Goal: Check status: Check status

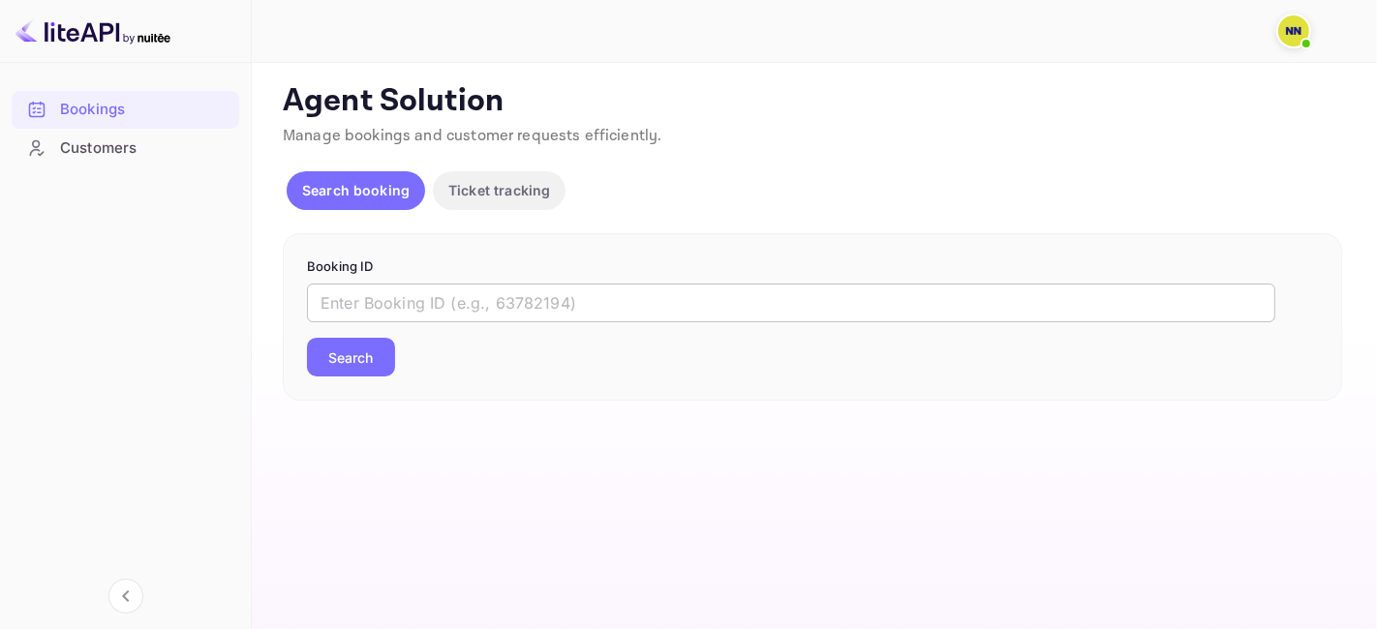
click at [423, 294] on input "text" at bounding box center [791, 303] width 968 height 39
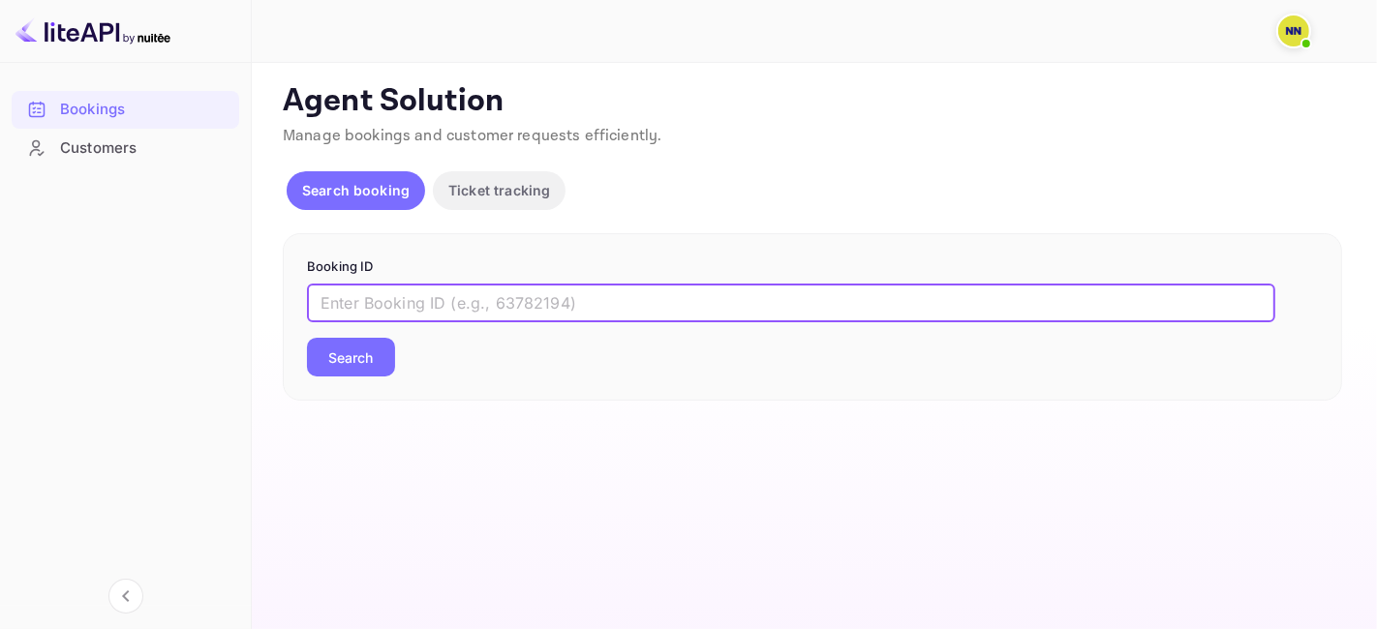
paste input "5730113"
click at [360, 358] on button "Search" at bounding box center [351, 357] width 88 height 39
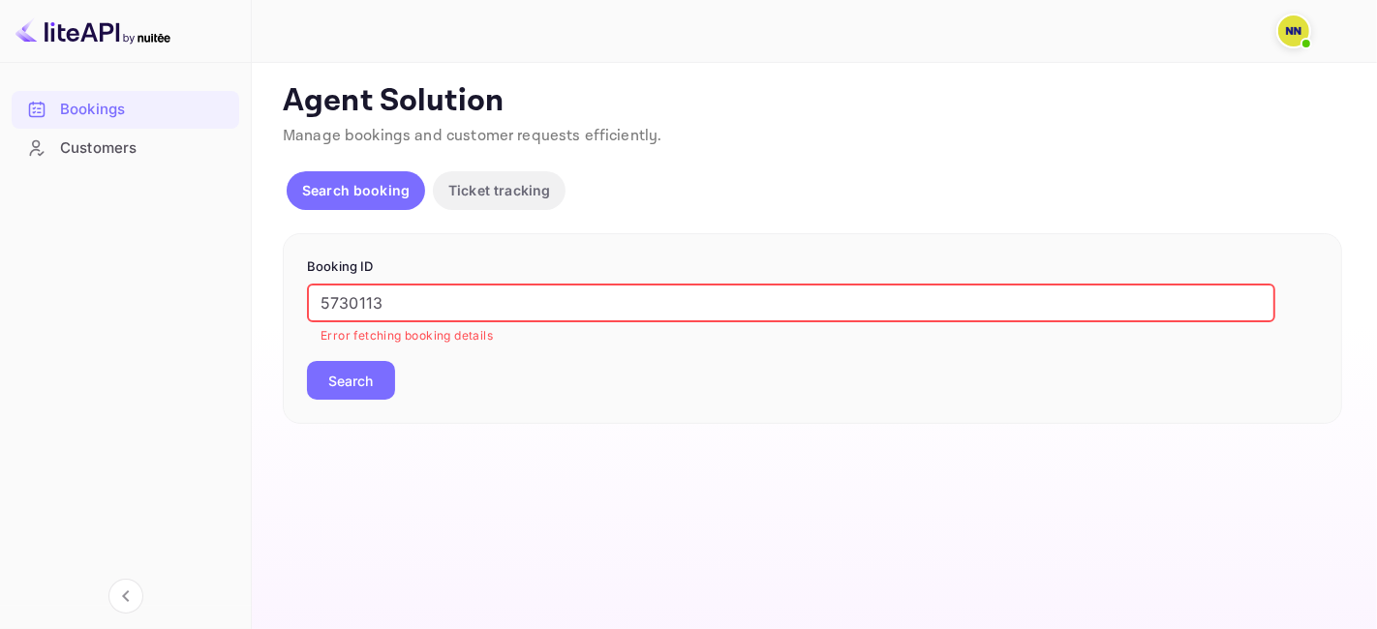
click at [357, 295] on input "5730113" at bounding box center [791, 303] width 968 height 39
paste input "798190"
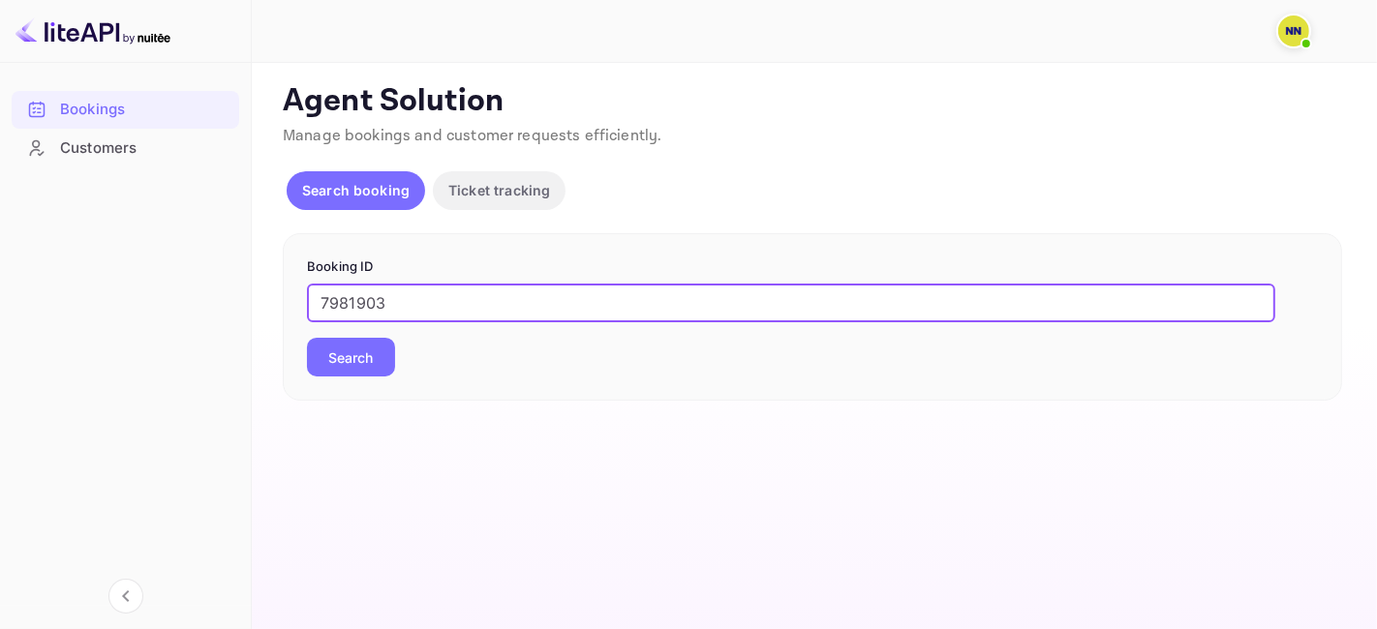
type input "7981903"
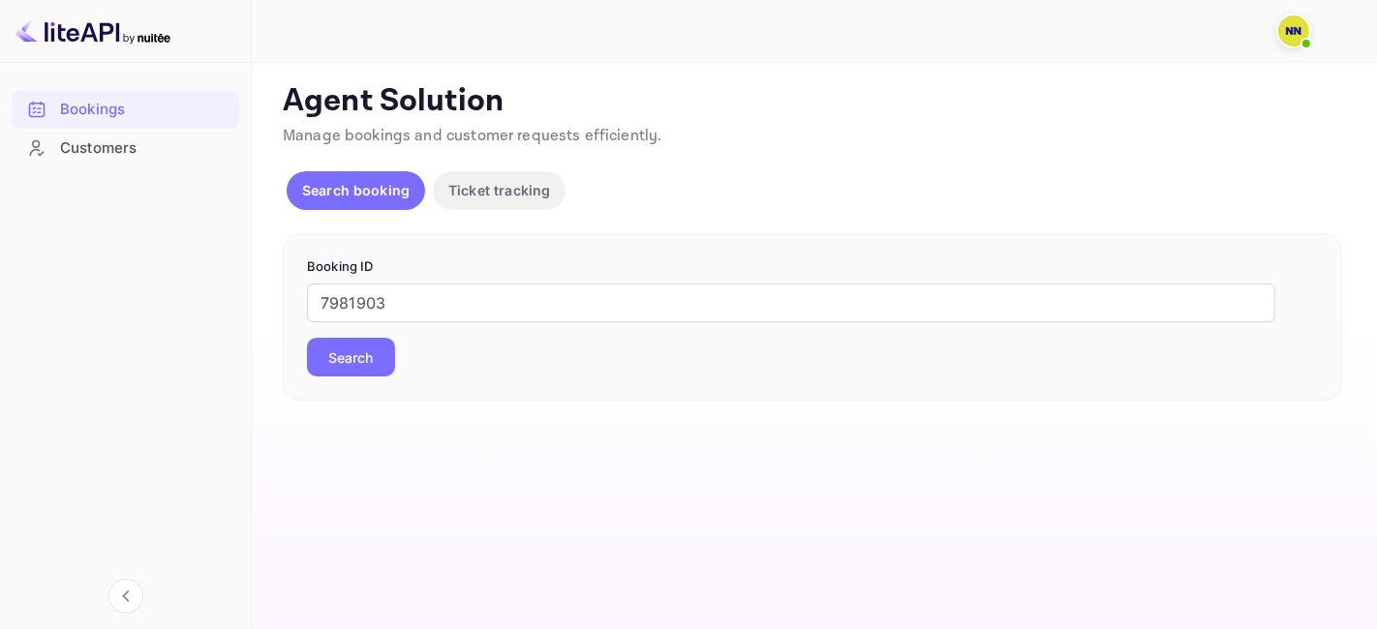
click at [364, 362] on button "Search" at bounding box center [351, 357] width 88 height 39
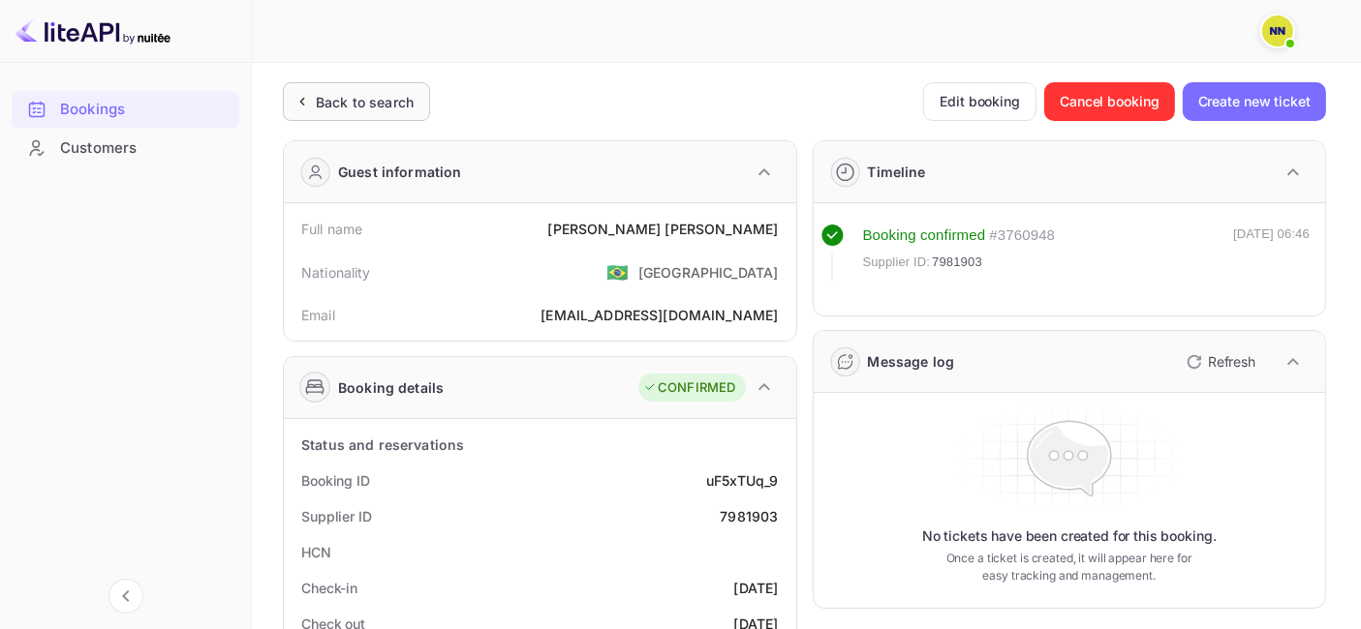
click at [316, 108] on div "Back to search" at bounding box center [365, 102] width 98 height 20
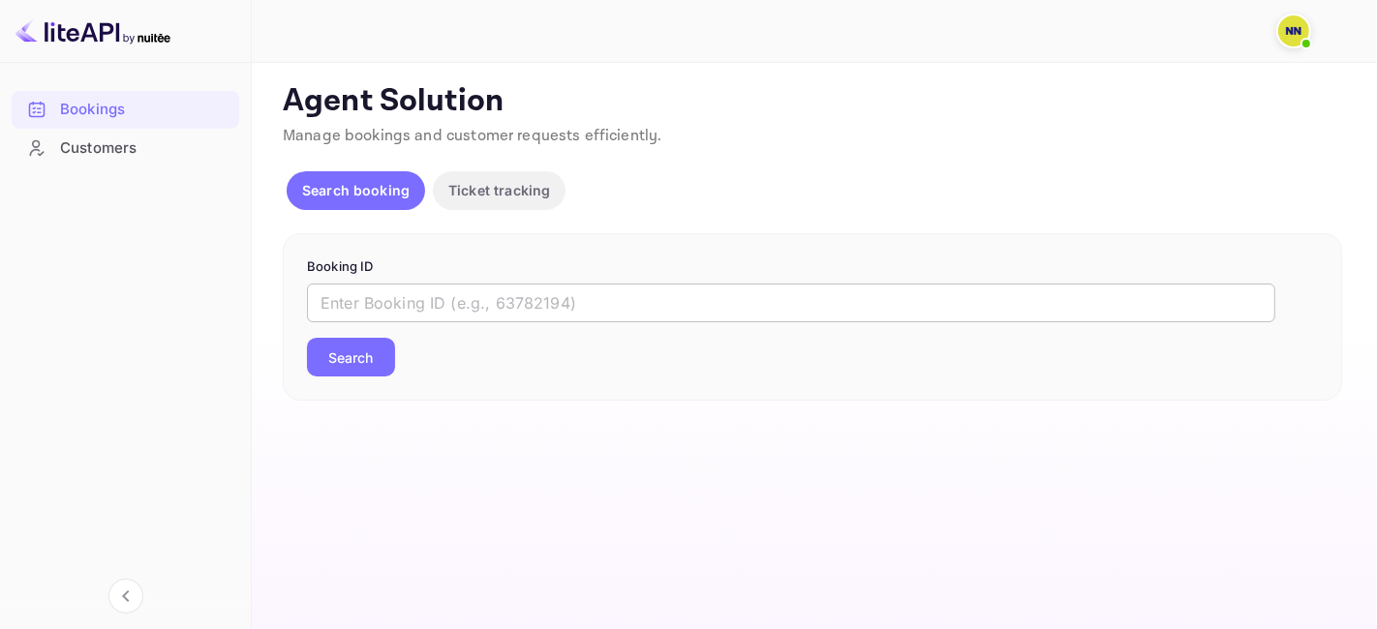
click at [423, 308] on input "text" at bounding box center [791, 303] width 968 height 39
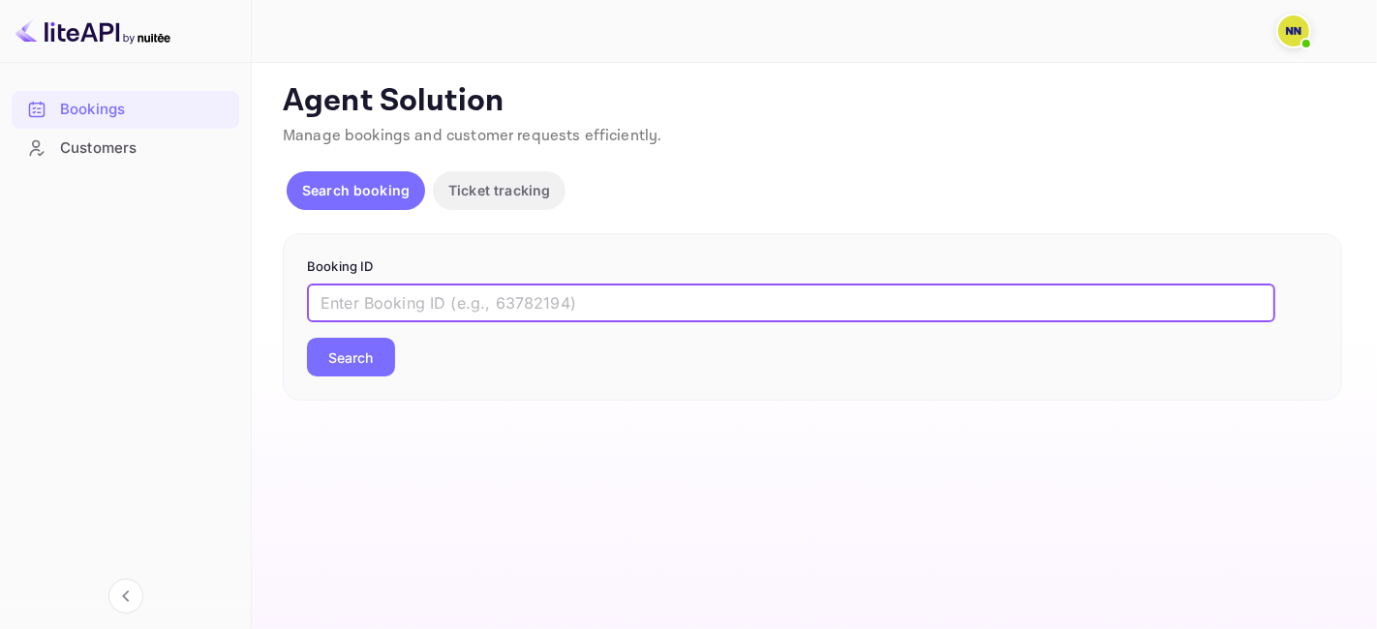
paste input "9043257"
type input "9043257"
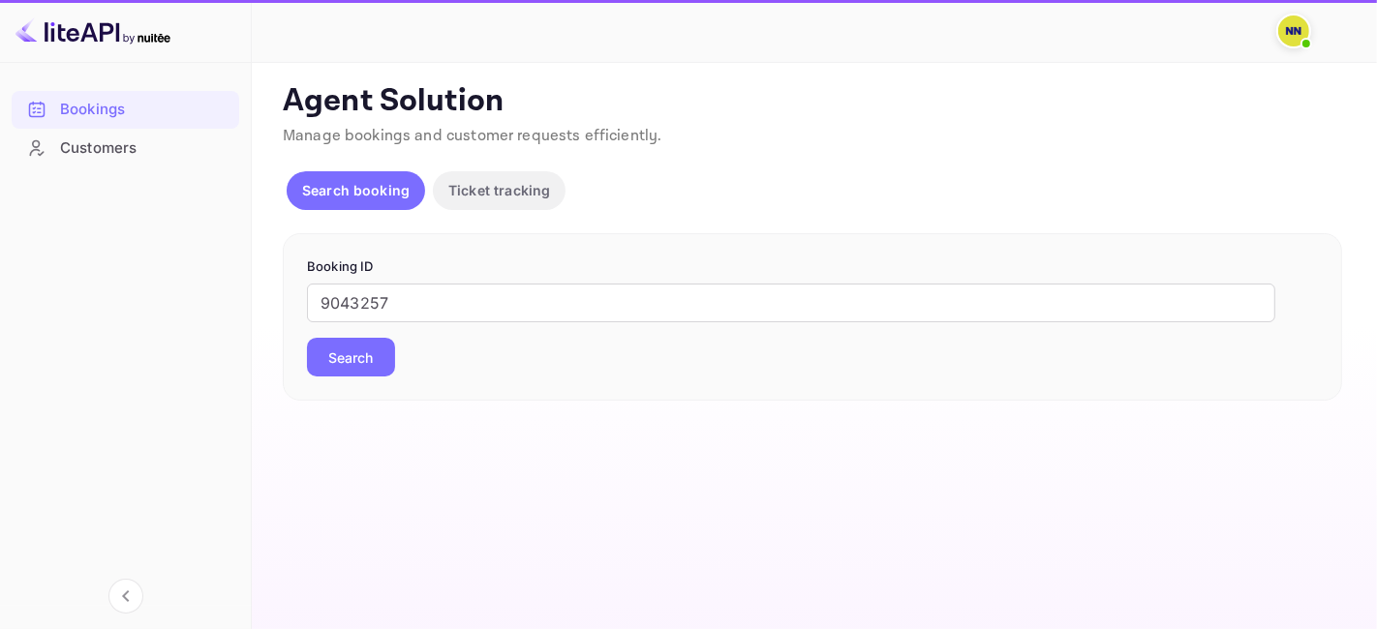
click at [365, 352] on button "Search" at bounding box center [351, 357] width 88 height 39
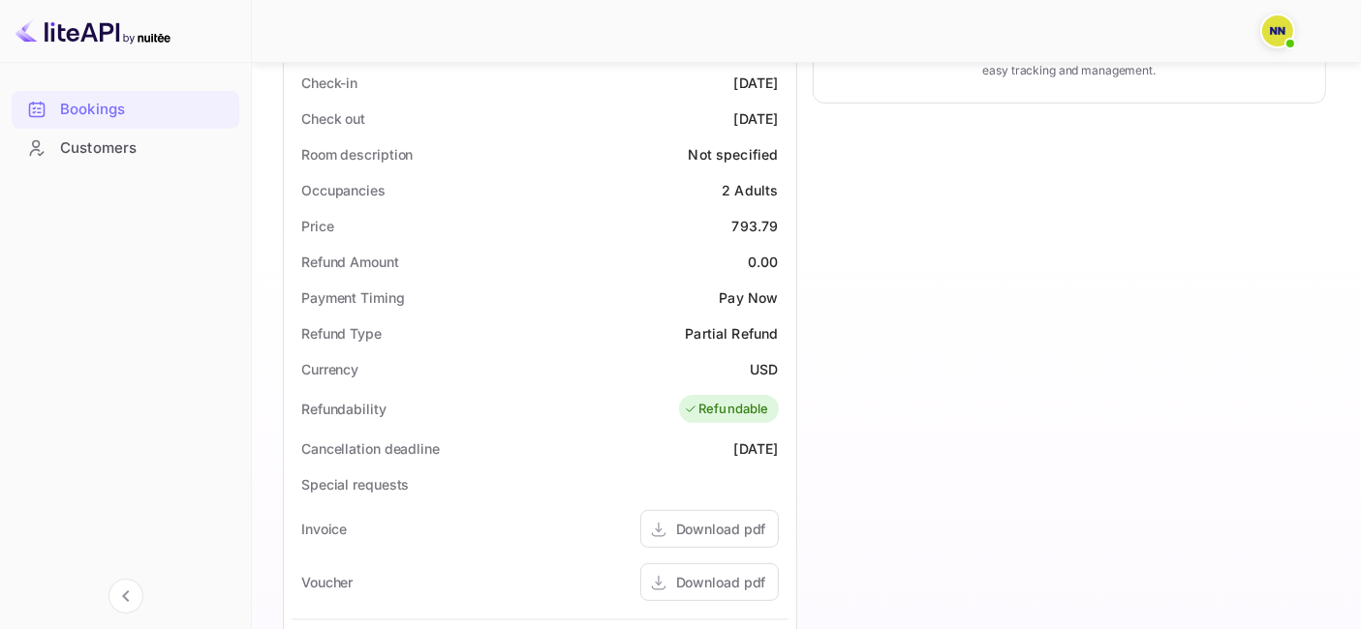
scroll to position [645, 0]
